Goal: Information Seeking & Learning: Find specific page/section

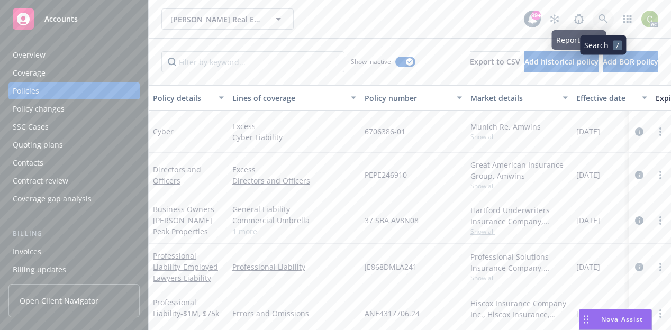
click at [599, 19] on icon at bounding box center [602, 18] width 9 height 9
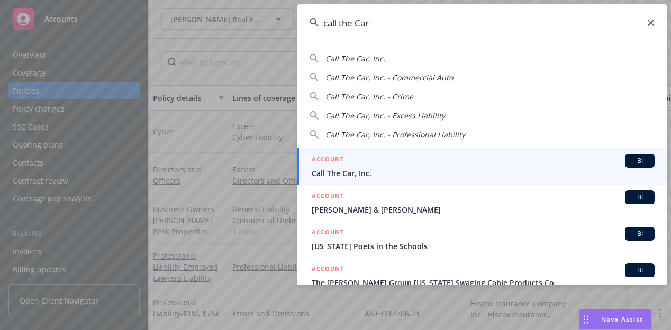
type input "call the Car"
click at [362, 165] on div "ACCOUNT BI" at bounding box center [483, 161] width 343 height 14
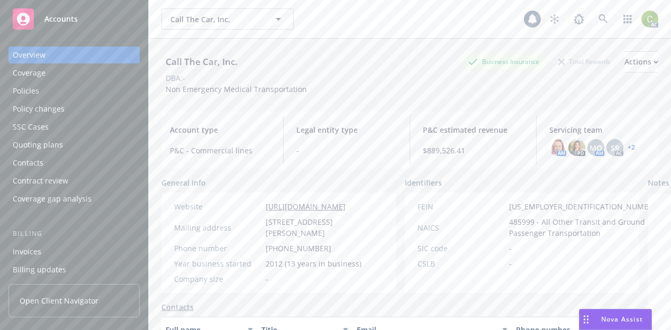
click at [62, 85] on div "Policies" at bounding box center [74, 91] width 123 height 17
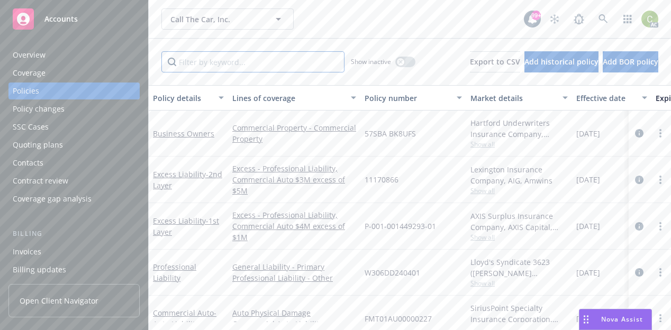
click at [242, 67] on input "Filter by keyword..." at bounding box center [252, 61] width 183 height 21
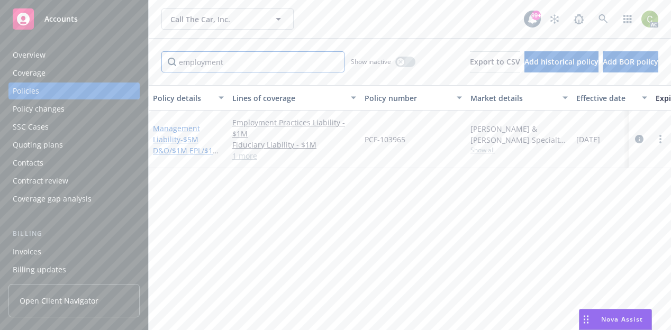
type input "employment"
click at [181, 126] on link "Management Liability - $5M D&O/$1M EPL/$1M FID" at bounding box center [186, 144] width 67 height 43
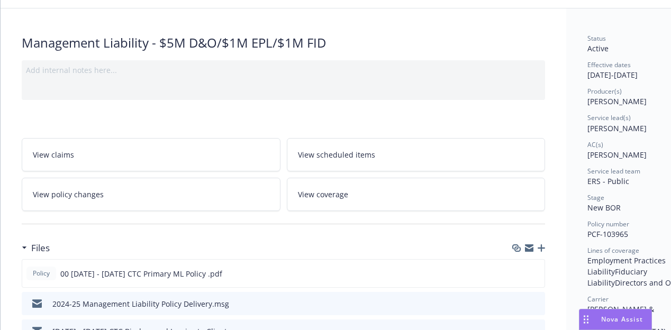
scroll to position [106, 0]
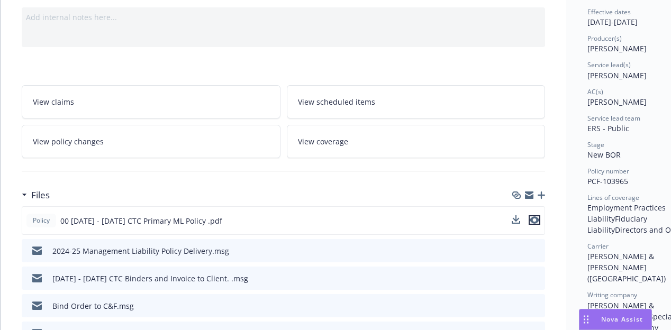
click at [535, 221] on icon "preview file" at bounding box center [535, 219] width 10 height 7
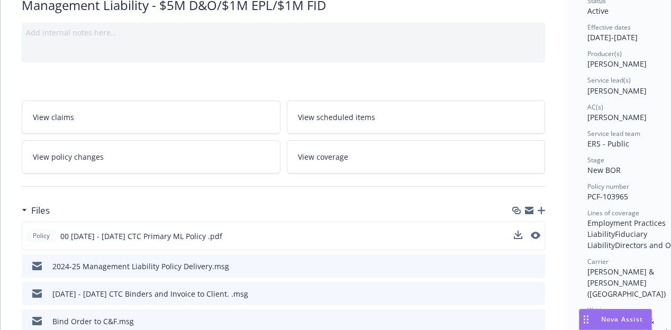
scroll to position [0, 0]
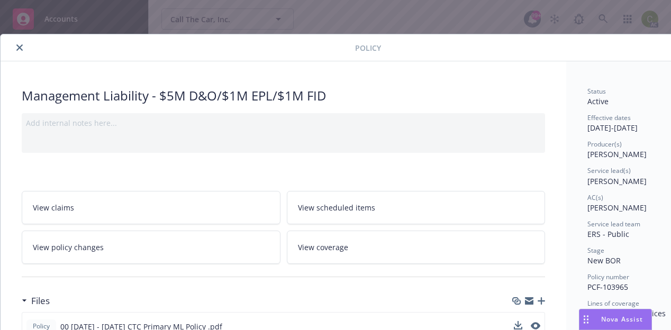
click at [21, 51] on button "close" at bounding box center [19, 47] width 13 height 13
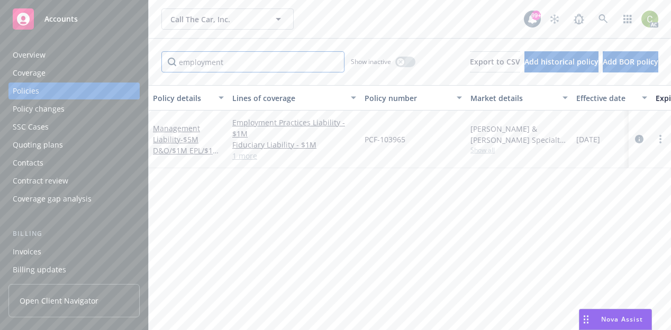
click at [239, 58] on input "employment" at bounding box center [252, 61] width 183 height 21
click at [48, 85] on div "Accounts Overview Coverage Policies Policy changes SSC Cases Quoting plans Cont…" at bounding box center [335, 165] width 671 height 330
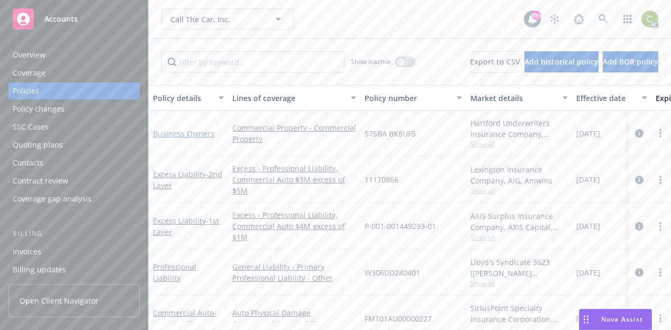
click at [167, 136] on link "Business Owners" at bounding box center [183, 134] width 61 height 10
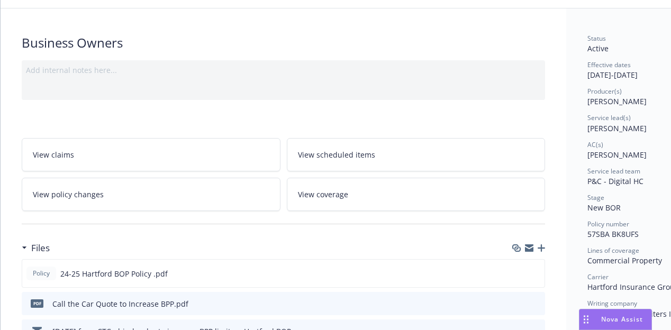
scroll to position [106, 0]
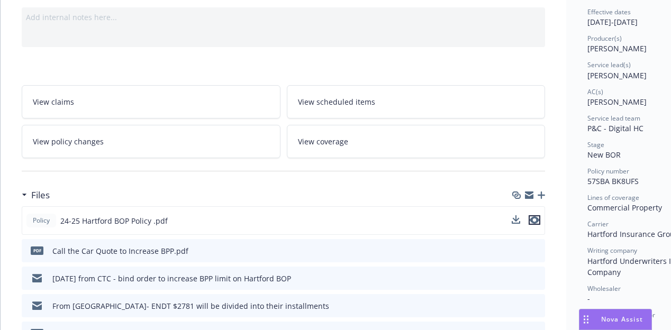
click at [538, 218] on icon "preview file" at bounding box center [535, 219] width 10 height 7
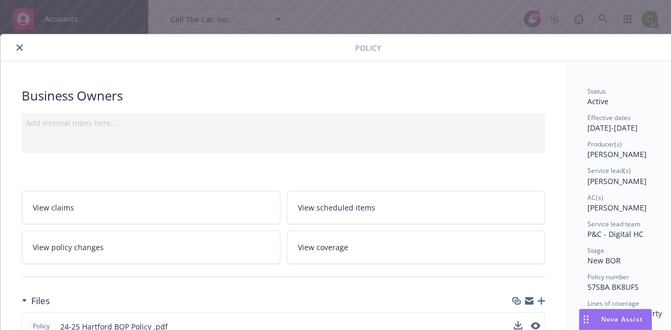
click at [22, 49] on icon "close" at bounding box center [19, 47] width 6 height 6
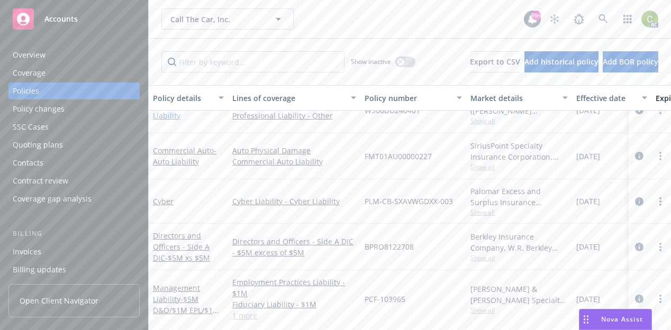
scroll to position [106, 0]
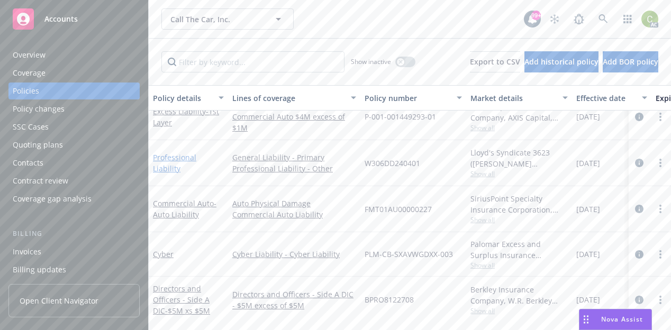
click at [181, 166] on link "Professional Liability" at bounding box center [174, 162] width 43 height 21
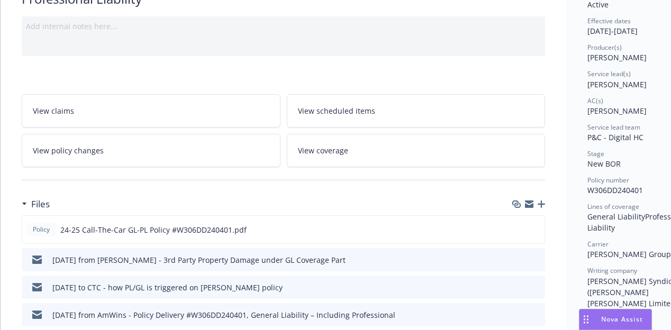
scroll to position [106, 0]
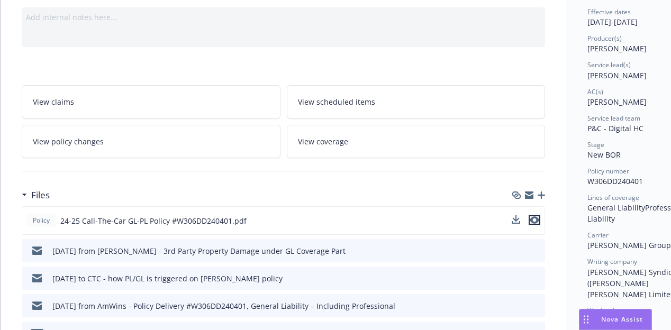
click at [535, 219] on icon "preview file" at bounding box center [535, 219] width 10 height 7
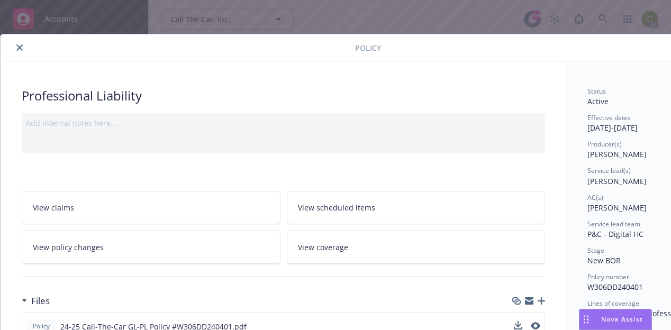
click at [22, 44] on icon "close" at bounding box center [19, 47] width 6 height 6
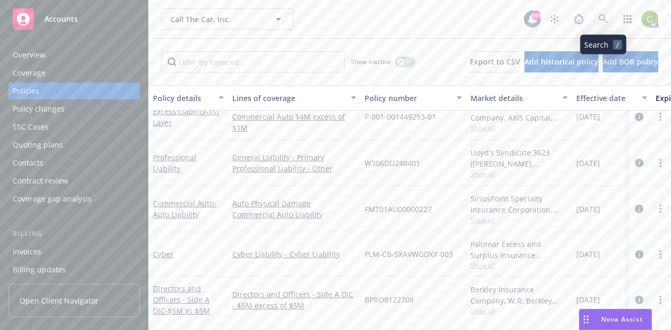
click at [610, 19] on link at bounding box center [603, 18] width 21 height 21
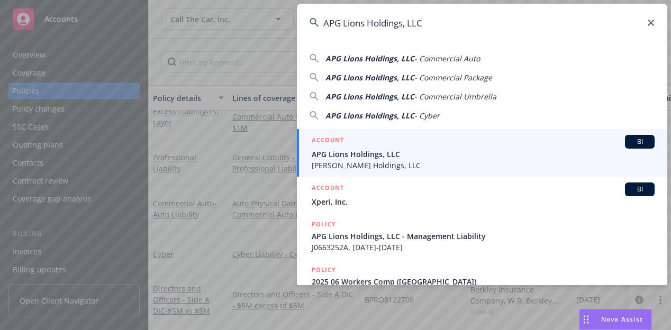
type input "APG Lions Holdings, LLC"
click at [396, 151] on span "APG Lions Holdings, LLC" at bounding box center [483, 154] width 343 height 11
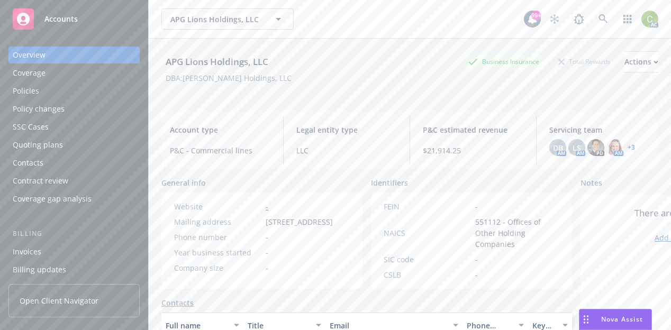
click at [64, 86] on div "Policies" at bounding box center [74, 91] width 123 height 17
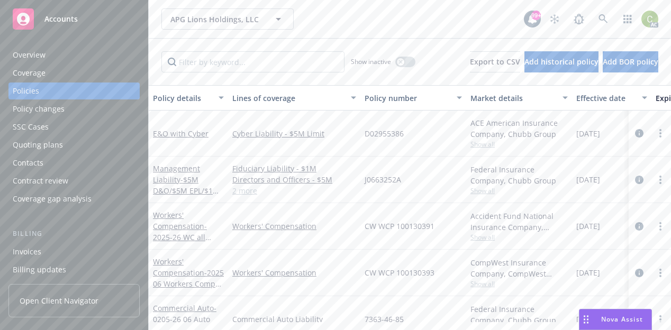
click at [61, 56] on div "Overview" at bounding box center [74, 55] width 123 height 17
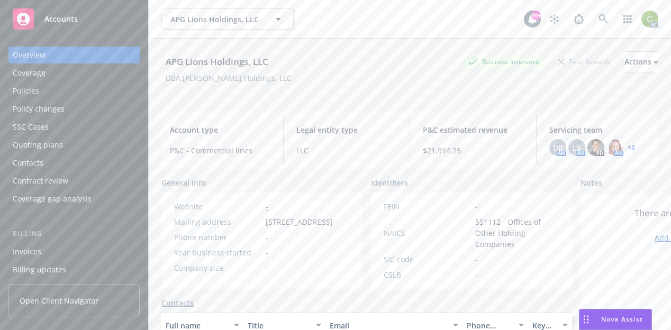
click at [49, 92] on div "Policies" at bounding box center [74, 91] width 123 height 17
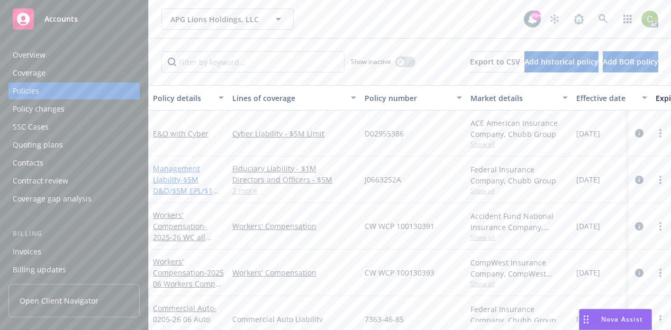
click at [181, 168] on link "Management Liability - $5M D&O/$5M EPL/$1M FID/$1M Crime" at bounding box center [186, 184] width 67 height 43
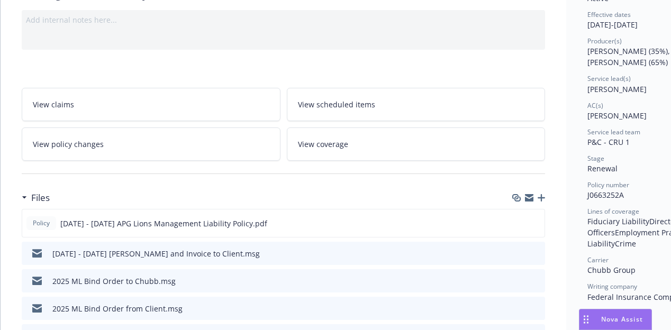
scroll to position [159, 0]
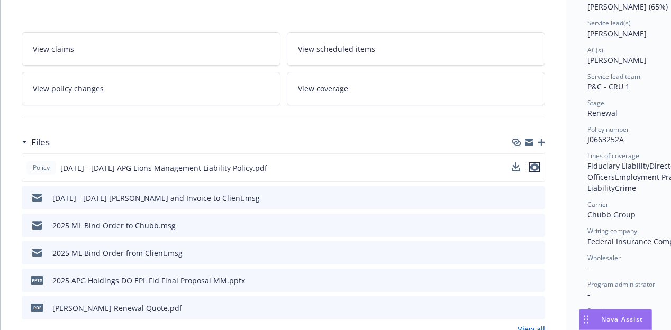
click at [535, 165] on icon "preview file" at bounding box center [535, 166] width 10 height 7
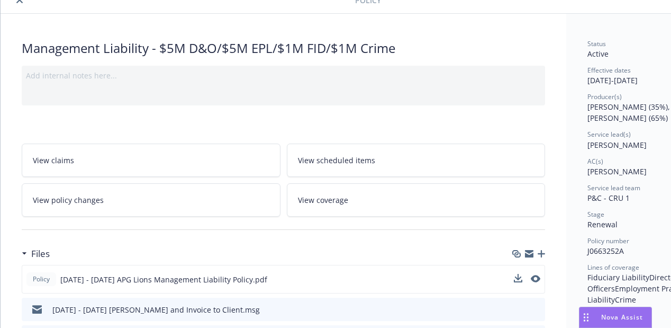
scroll to position [53, 0]
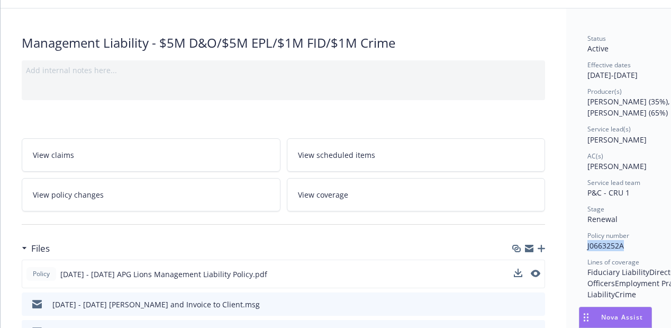
drag, startPoint x: 624, startPoint y: 246, endPoint x: 584, endPoint y: 249, distance: 40.3
copy span "J0663252A"
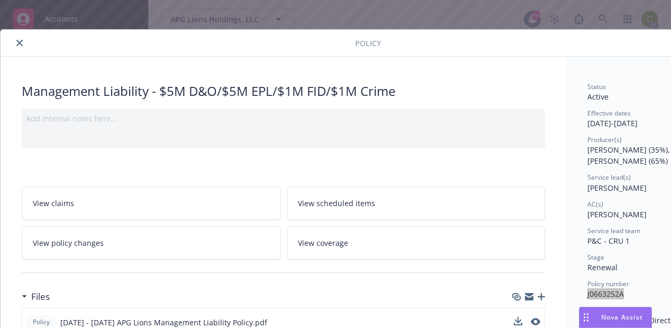
scroll to position [0, 0]
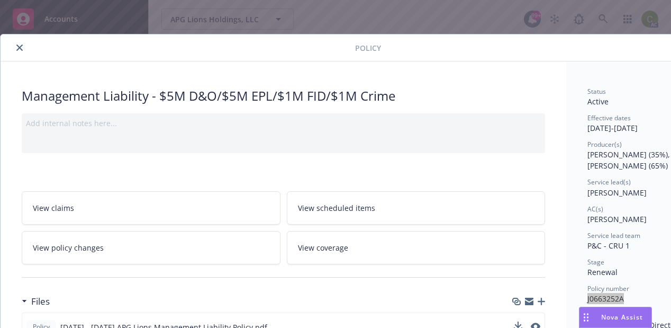
click at [23, 43] on button "close" at bounding box center [19, 47] width 13 height 13
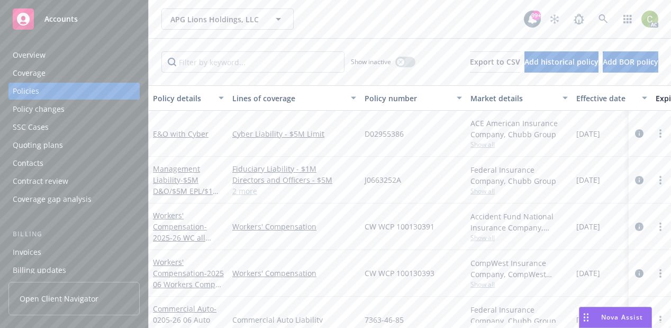
click at [65, 58] on div "Overview" at bounding box center [74, 55] width 123 height 17
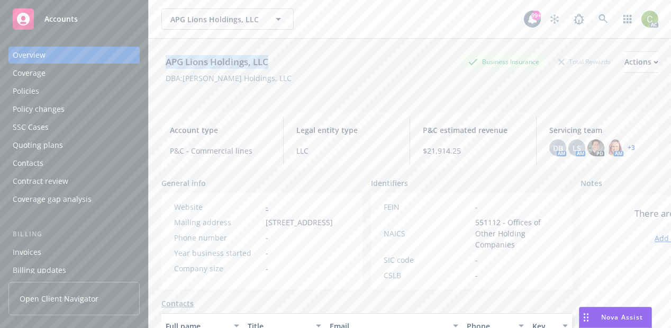
drag, startPoint x: 275, startPoint y: 62, endPoint x: 165, endPoint y: 61, distance: 110.6
click at [165, 61] on div "APG Lions Holdings, LLC Business Insurance Total Rewards Actions" at bounding box center [409, 61] width 497 height 21
copy div "APG Lions Holdings, LLC"
click at [598, 20] on icon at bounding box center [602, 18] width 9 height 9
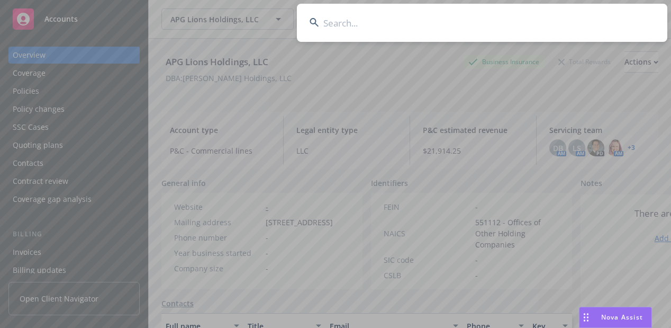
type input "MicroDental Labs"
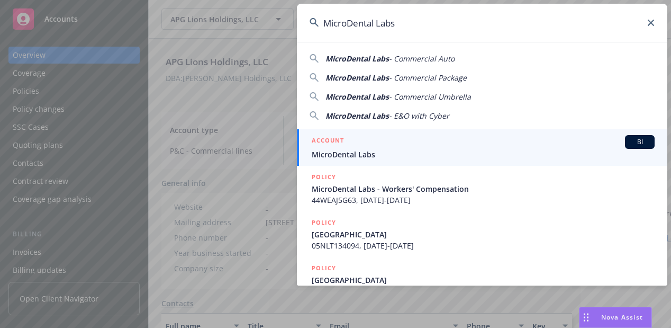
click at [389, 152] on span "MicroDental Labs" at bounding box center [483, 154] width 343 height 11
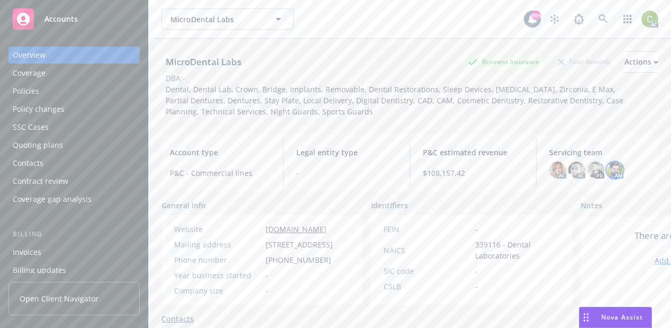
click at [610, 173] on img at bounding box center [614, 169] width 17 height 17
click at [523, 128] on div "MicroDental Labs Business Insurance Total Rewards Actions DBA: - Dental, Dental…" at bounding box center [409, 196] width 497 height 315
click at [551, 168] on img at bounding box center [557, 169] width 17 height 17
click at [537, 129] on div "MicroDental Labs Business Insurance Total Rewards Actions DBA: - Dental, Dental…" at bounding box center [409, 196] width 497 height 315
click at [572, 172] on img at bounding box center [576, 169] width 17 height 17
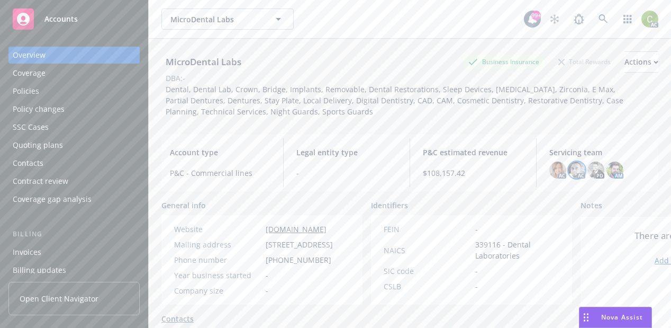
click at [560, 132] on div "MicroDental Labs Business Insurance Total Rewards Actions DBA: - Dental, Dental…" at bounding box center [409, 196] width 497 height 315
click at [592, 171] on img at bounding box center [595, 169] width 17 height 17
click at [578, 129] on div "MicroDental Labs Business Insurance Total Rewards Actions DBA: - Dental, Dental…" at bounding box center [409, 196] width 497 height 315
click at [51, 87] on div "Policies" at bounding box center [74, 91] width 123 height 17
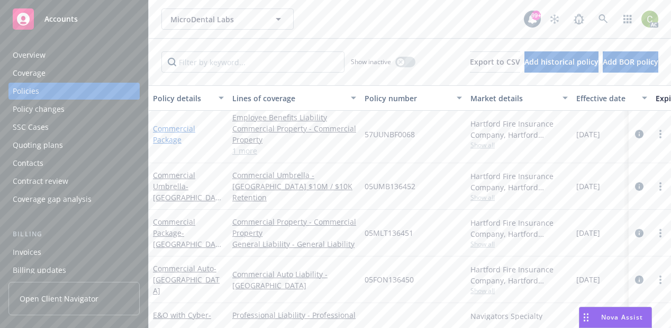
scroll to position [119, 0]
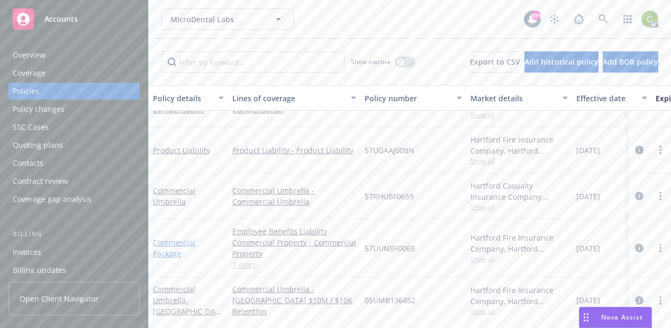
click at [163, 242] on link "Commercial Package" at bounding box center [174, 247] width 42 height 21
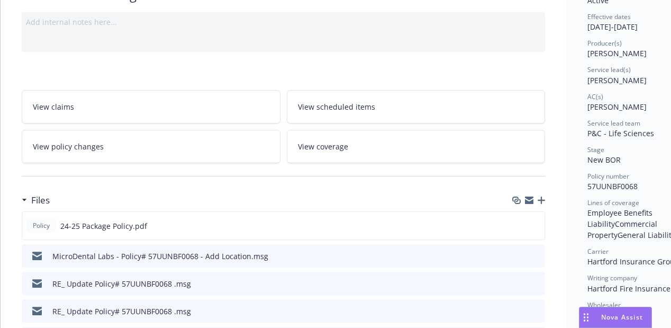
scroll to position [106, 0]
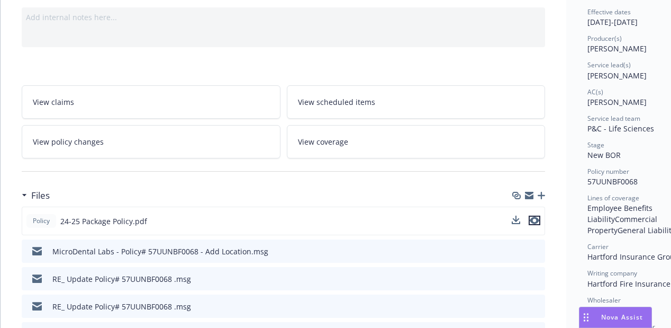
click at [539, 221] on button "preview file" at bounding box center [535, 220] width 12 height 10
